Goal: Information Seeking & Learning: Learn about a topic

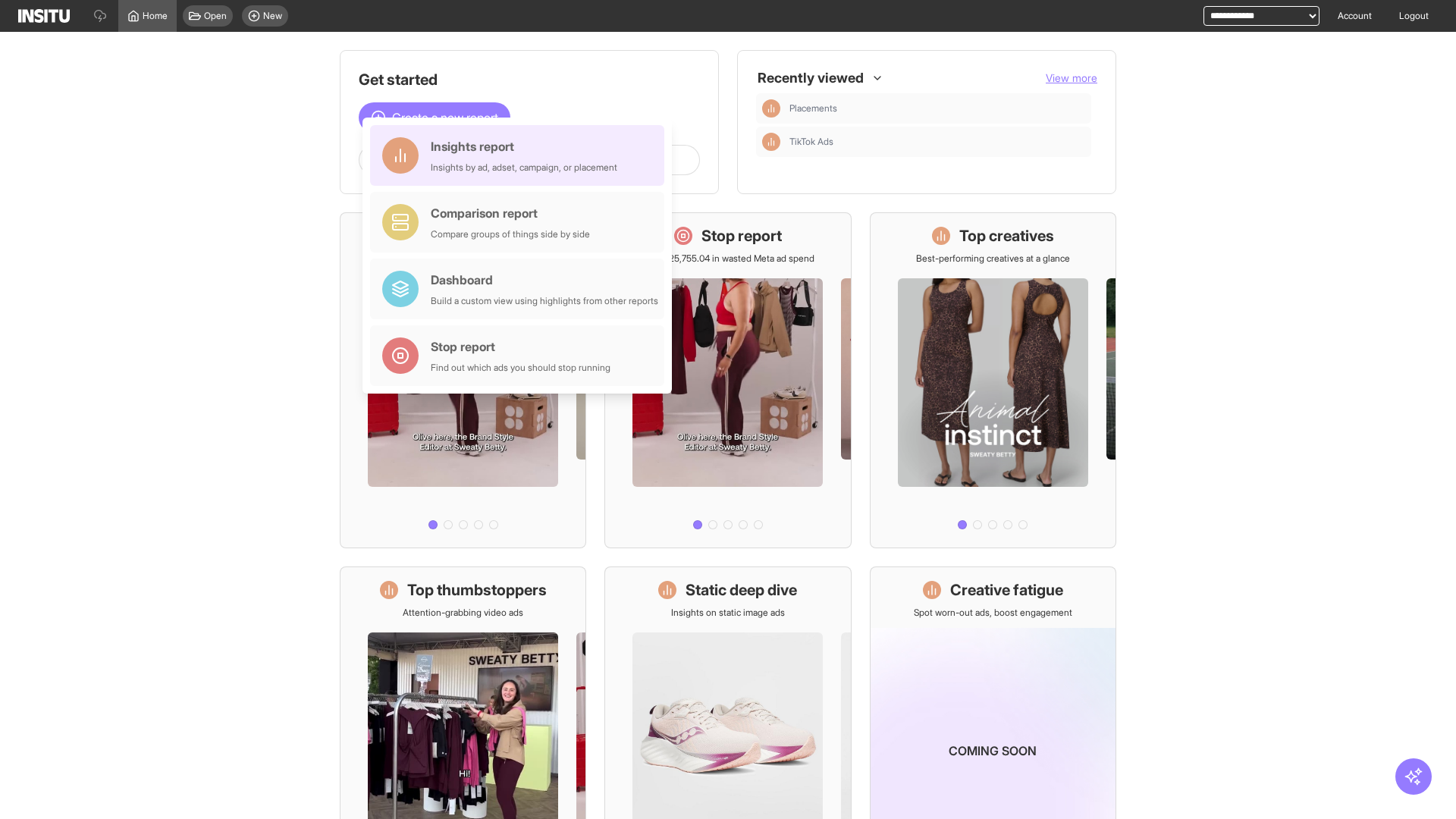
click at [521, 156] on div "Insights report Insights by ad, adset, campaign, or placement" at bounding box center [523, 155] width 186 height 37
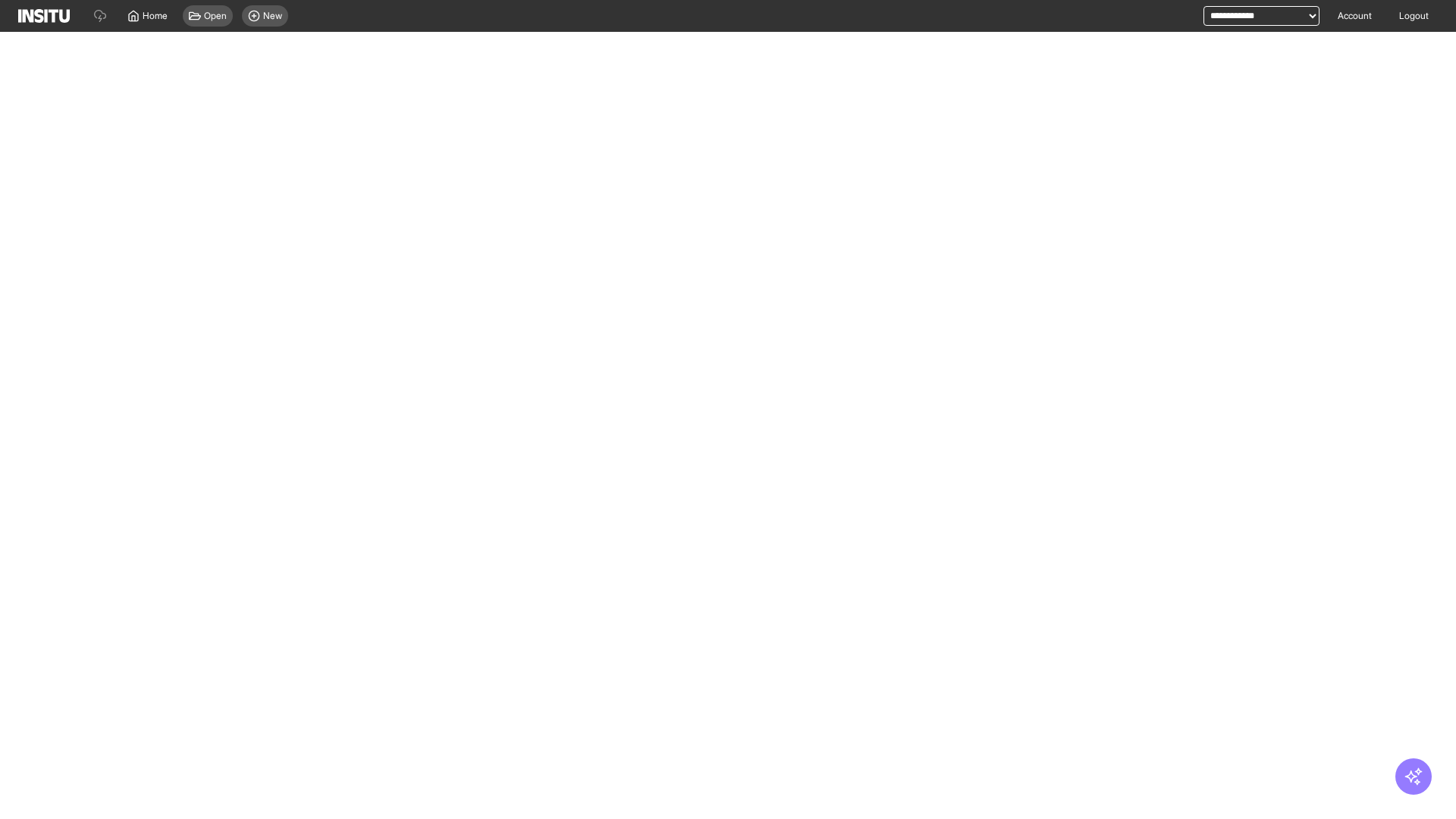
select select "**"
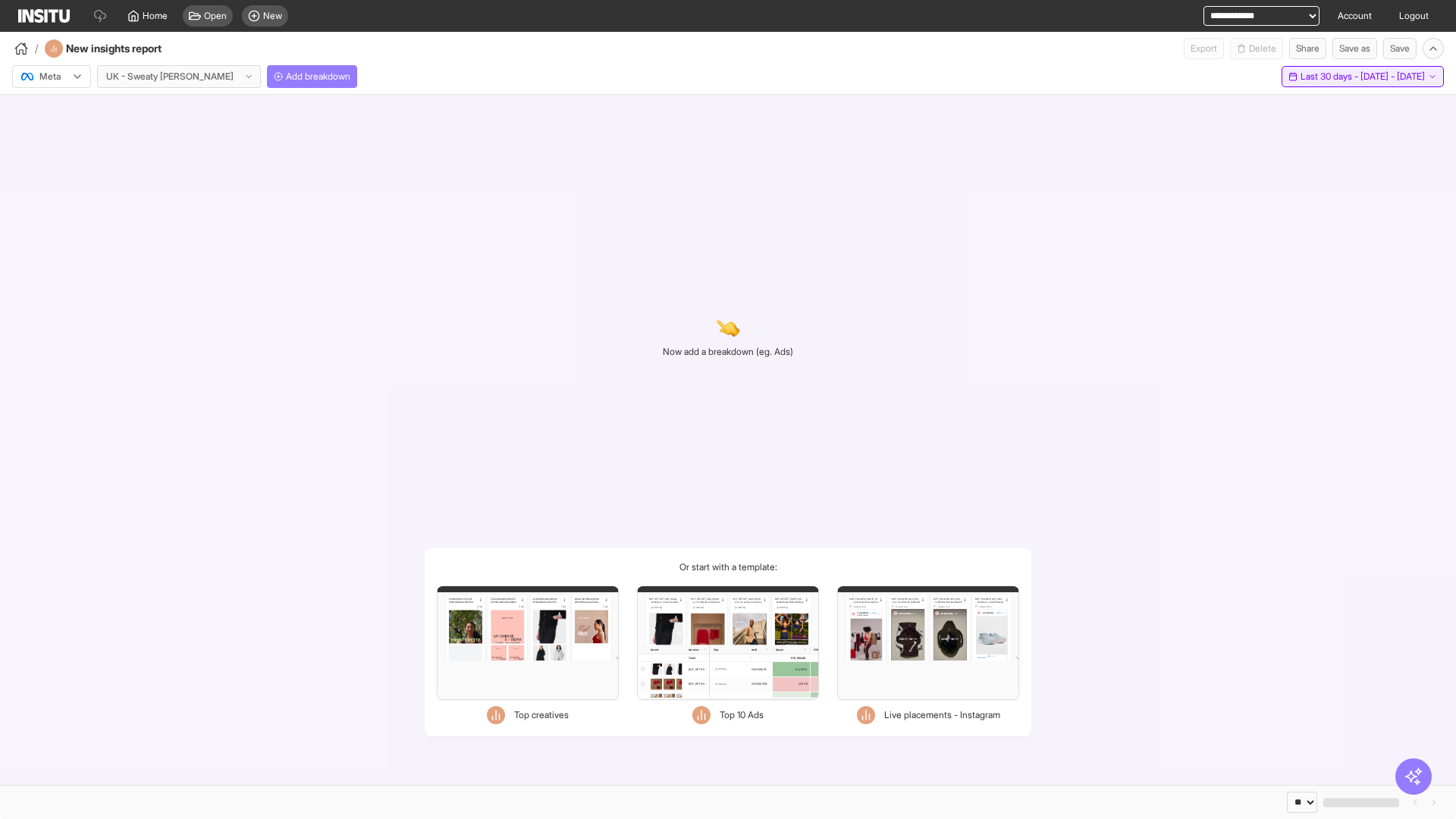
click at [1330, 77] on span "Last 30 days - [DATE] - [DATE]" at bounding box center [1362, 77] width 124 height 12
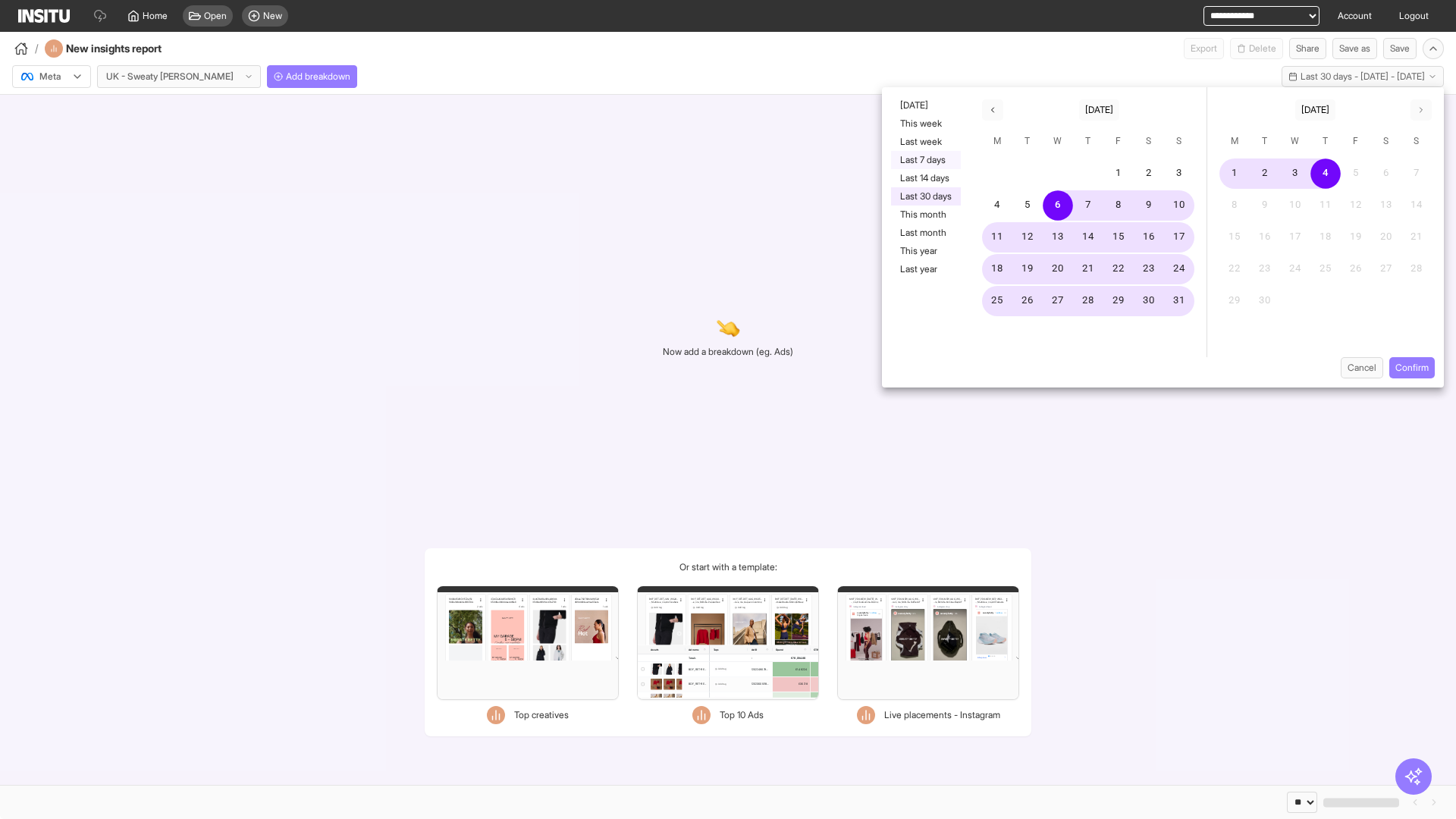
click at [924, 160] on button "Last 7 days" at bounding box center [926, 159] width 70 height 18
